Goal: Find specific page/section: Find specific page/section

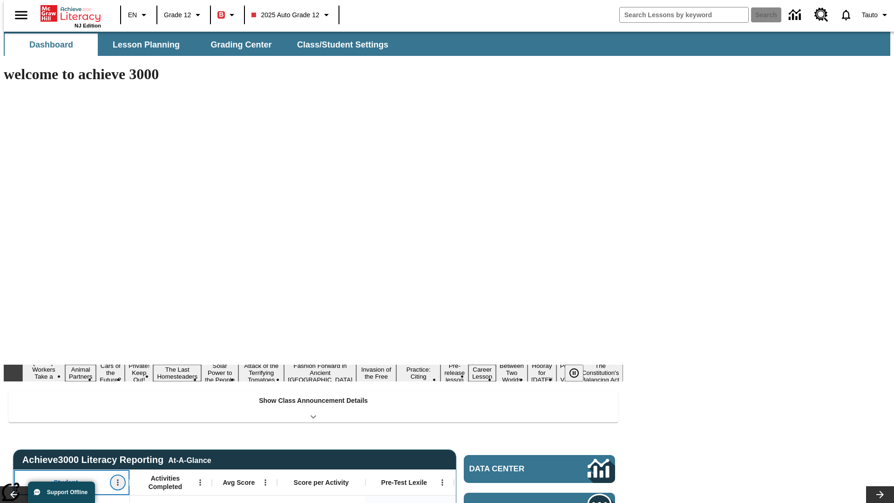
click at [117, 480] on icon "Open Menu" at bounding box center [117, 483] width 1 height 6
click at [18, 328] on icon at bounding box center [17, 328] width 6 height 6
click at [117, 480] on icon "Student, Open Menu," at bounding box center [117, 483] width 1 height 6
click at [18, 328] on icon at bounding box center [17, 328] width 6 height 6
click at [199, 480] on icon "Open Menu" at bounding box center [199, 483] width 1 height 6
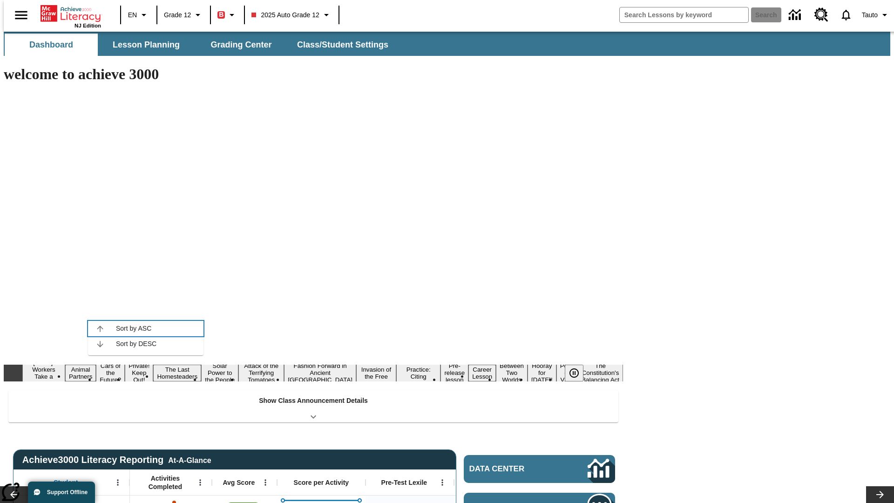
click at [100, 328] on icon at bounding box center [100, 328] width 6 height 6
click at [199, 480] on icon "Activities Completed, Open Menu," at bounding box center [199, 483] width 1 height 6
click at [100, 328] on icon at bounding box center [100, 328] width 6 height 6
click at [264, 480] on icon "Open Menu" at bounding box center [264, 483] width 1 height 6
click at [165, 328] on icon at bounding box center [165, 328] width 6 height 6
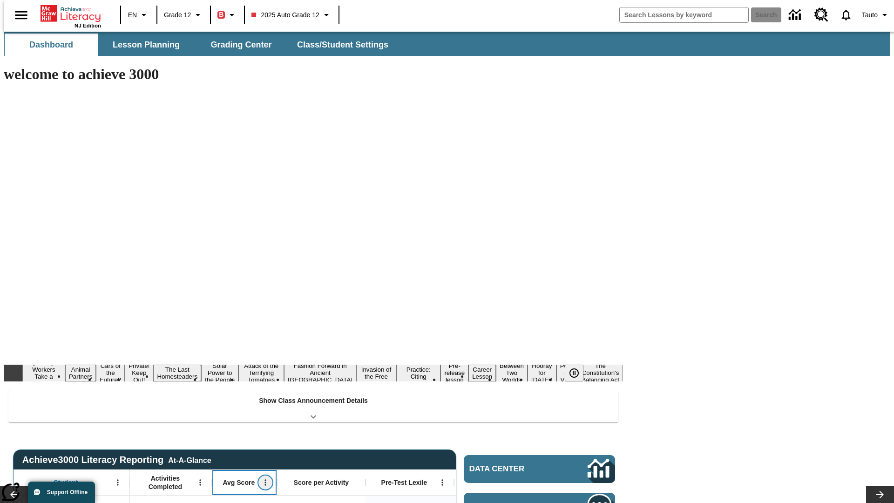
click at [264, 480] on icon "Avg Score, Open Menu," at bounding box center [264, 483] width 1 height 6
